Goal: Task Accomplishment & Management: Complete application form

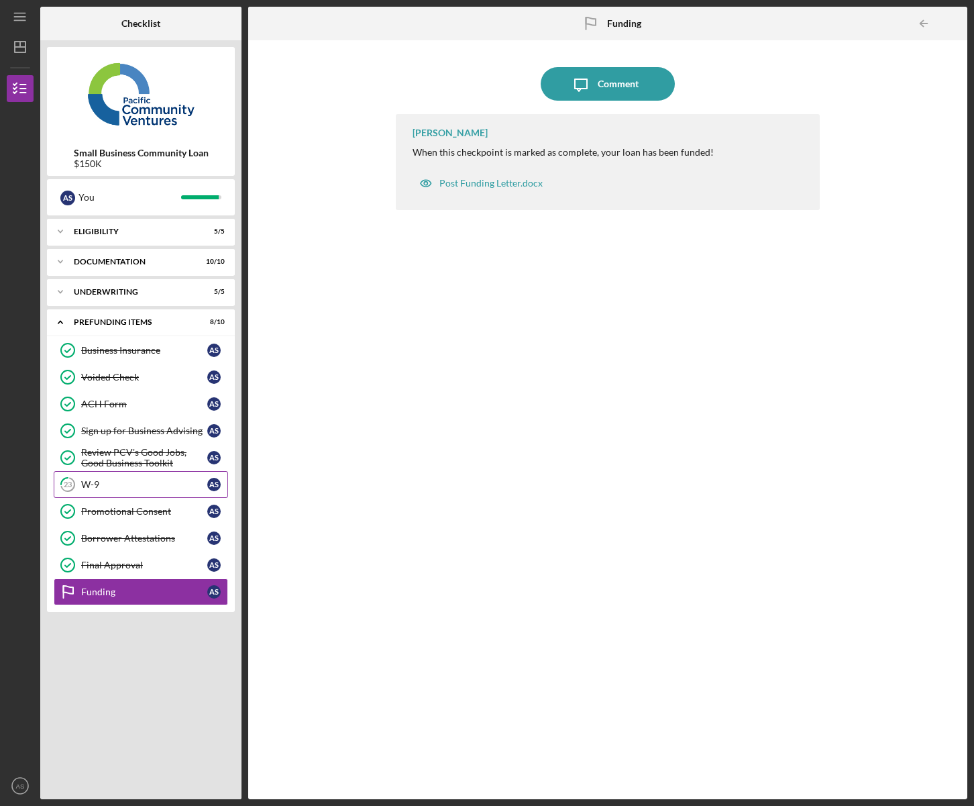
click at [100, 493] on link "23 W-9 A S" at bounding box center [141, 484] width 174 height 27
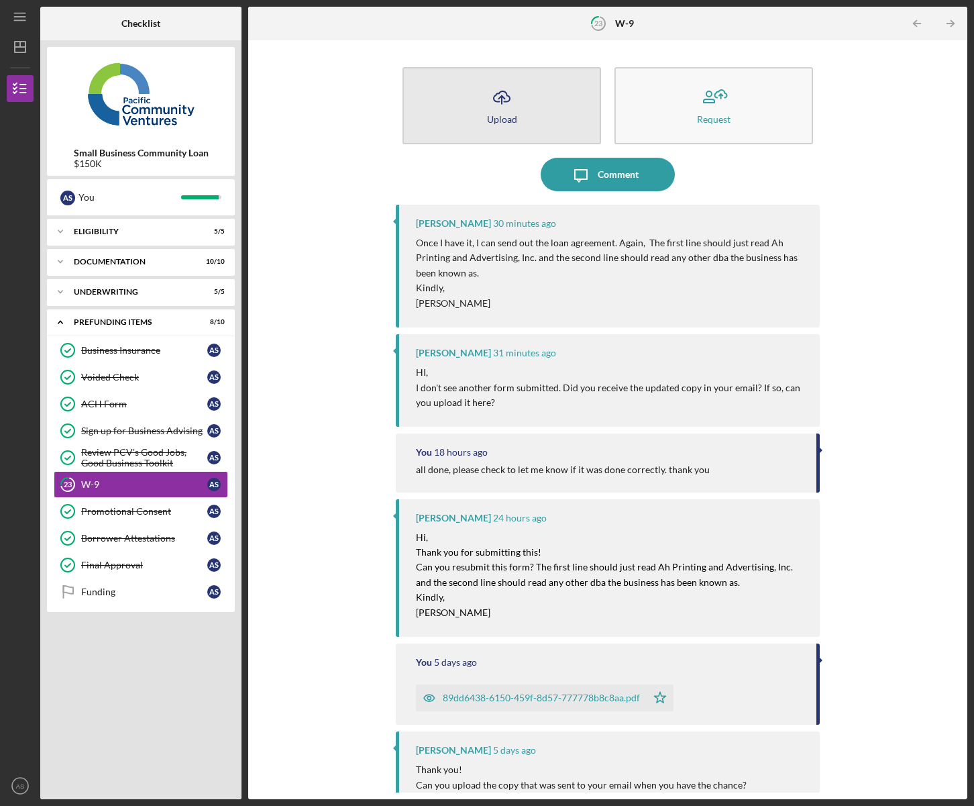
click at [499, 110] on icon "Icon/Upload" at bounding box center [502, 98] width 34 height 34
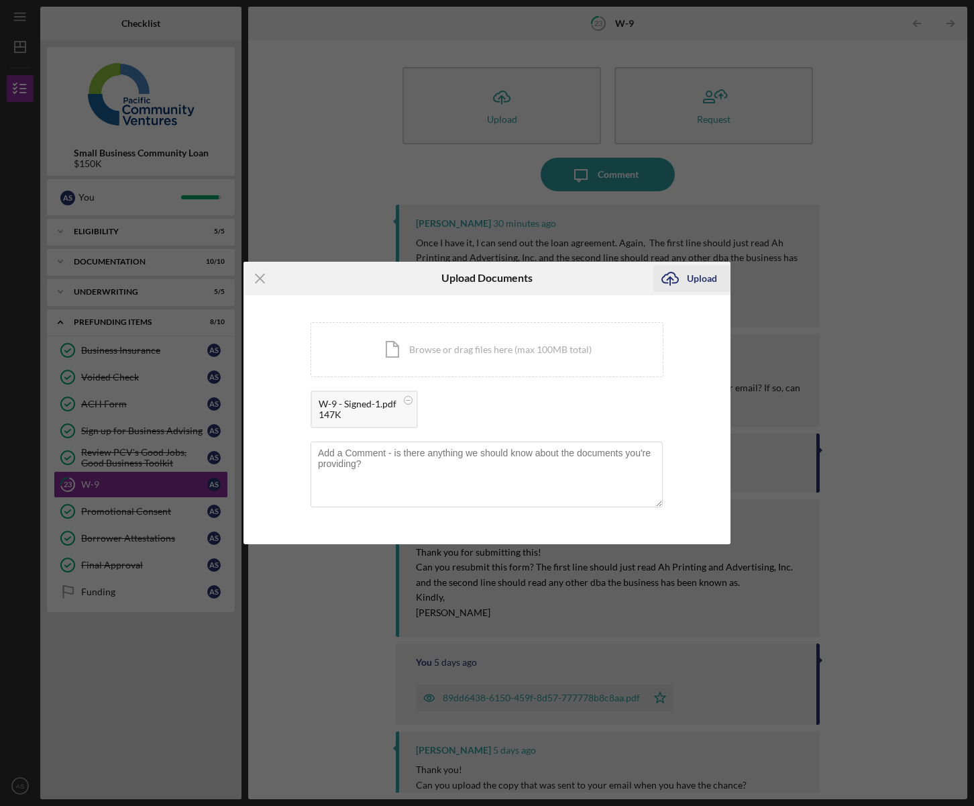
click at [704, 280] on div "Upload" at bounding box center [702, 278] width 30 height 27
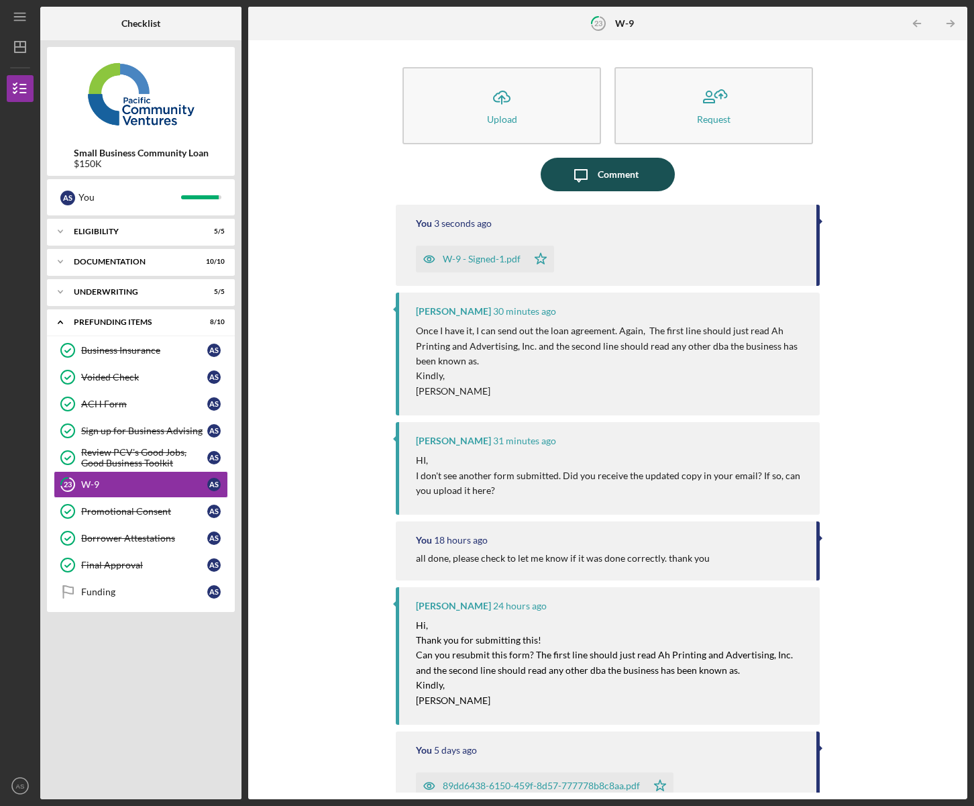
click at [609, 176] on div "Comment" at bounding box center [618, 175] width 41 height 34
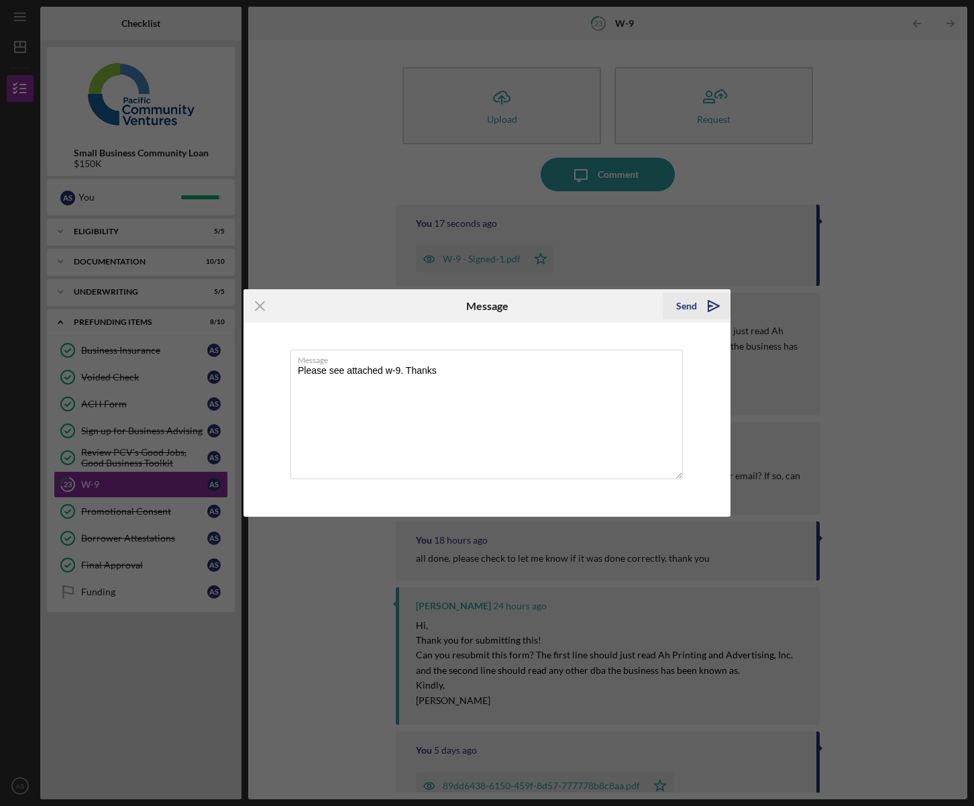
type textarea "Please see attached w-9. Thanks"
click at [685, 309] on div "Send" at bounding box center [686, 306] width 21 height 27
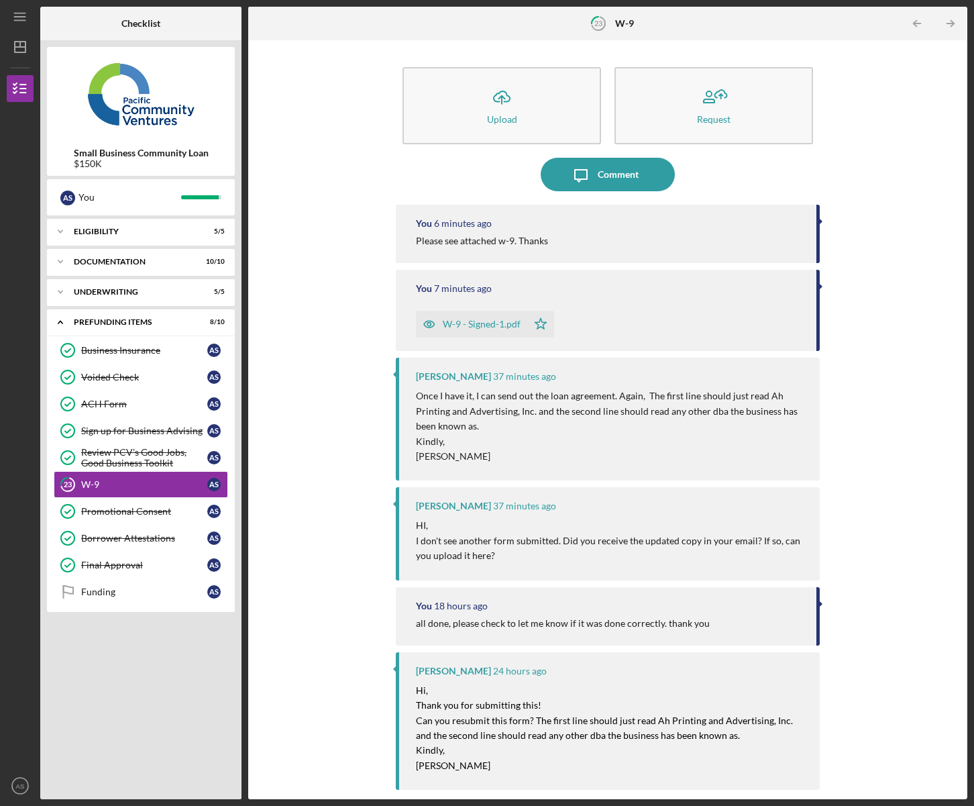
click at [320, 158] on div "Icon/Upload Upload Request Icon/Message Comment You 6 minutes ago Please see at…" at bounding box center [608, 420] width 706 height 746
